Goal: Check status: Check status

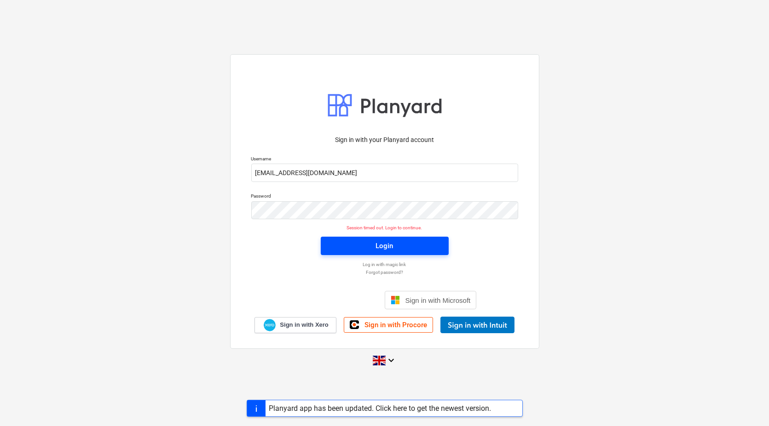
click at [381, 250] on div "Login" at bounding box center [384, 246] width 17 height 12
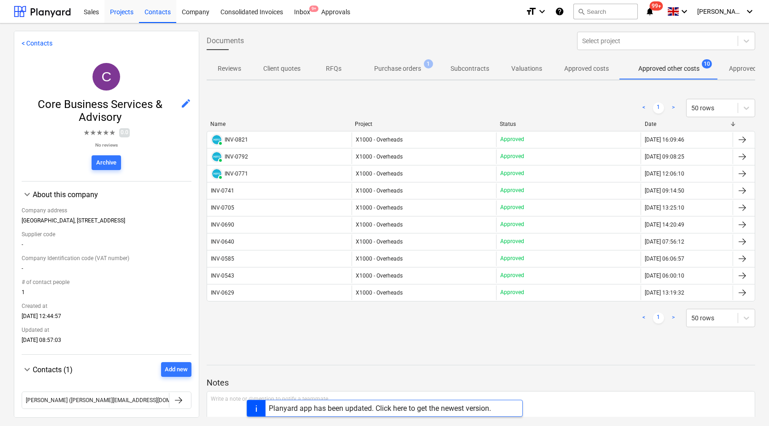
click at [126, 13] on div "Projects" at bounding box center [121, 11] width 34 height 23
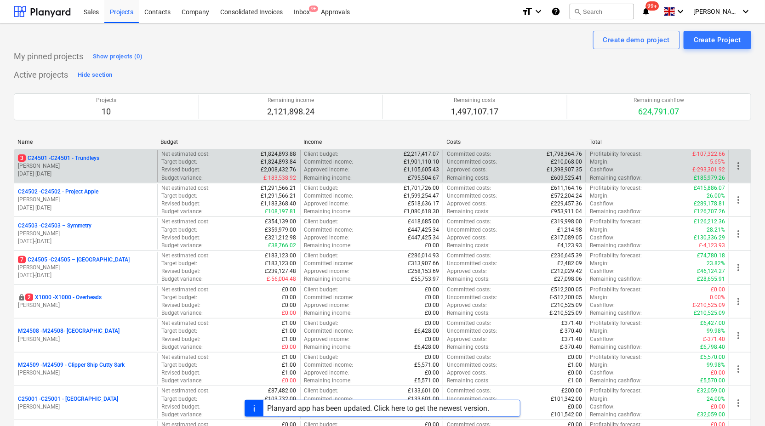
click at [102, 156] on div "3 C24501 - C24501 - Trundleys" at bounding box center [86, 159] width 136 height 8
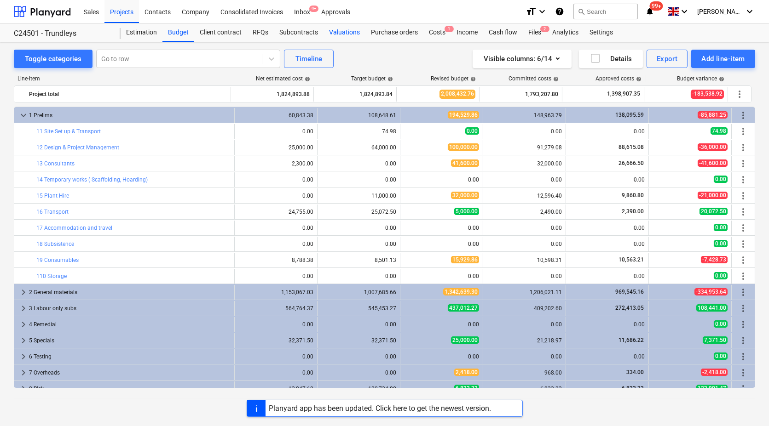
click at [348, 27] on div "Valuations" at bounding box center [344, 32] width 42 height 18
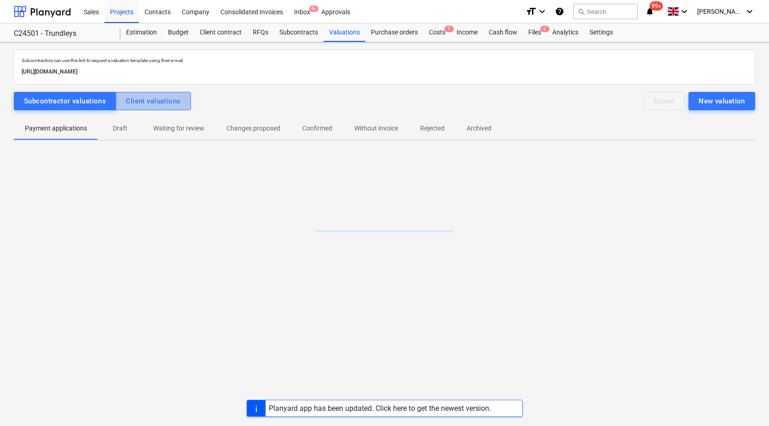
click at [156, 100] on div "Client valuations" at bounding box center [153, 101] width 55 height 12
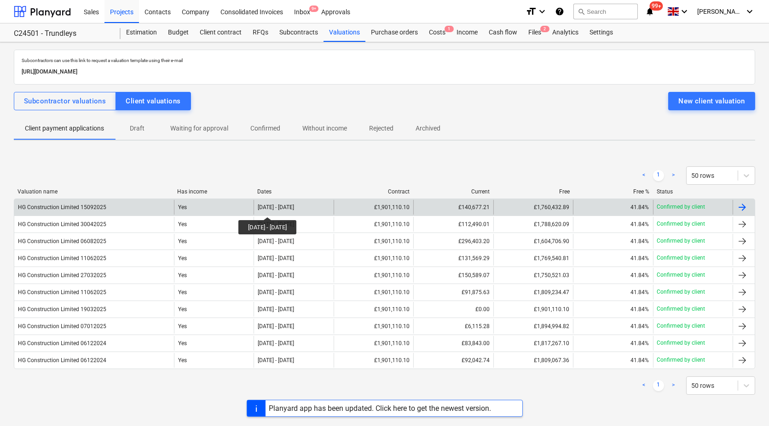
click at [282, 209] on div "[DATE] - [DATE]" at bounding box center [276, 207] width 36 height 6
click at [294, 204] on div "[DATE] - [DATE]" at bounding box center [276, 207] width 36 height 6
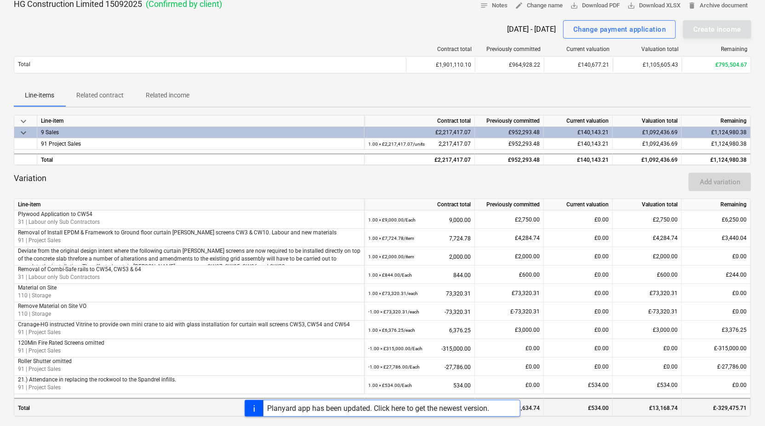
scroll to position [51, 0]
